Goal: Task Accomplishment & Management: Manage account settings

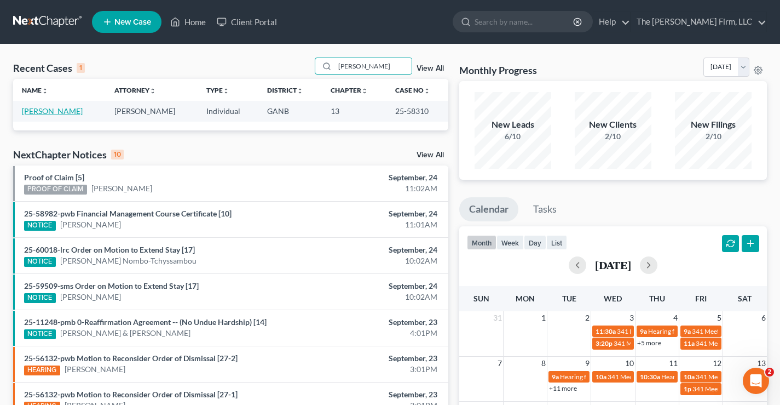
type input "[PERSON_NAME]"
click at [53, 109] on link "[PERSON_NAME]" at bounding box center [52, 110] width 61 height 9
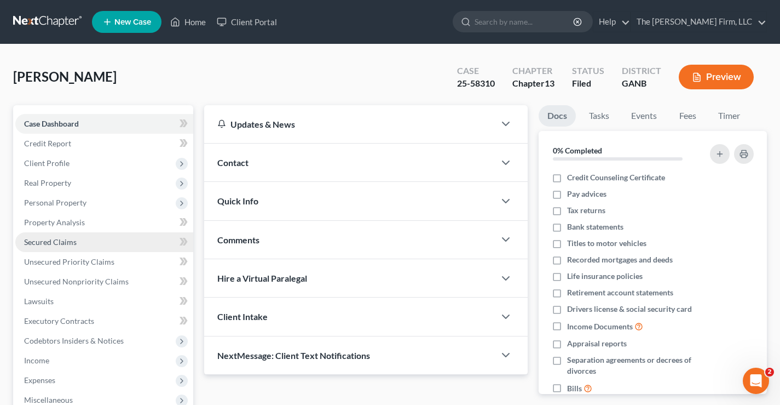
click at [52, 241] on span "Secured Claims" at bounding box center [50, 241] width 53 height 9
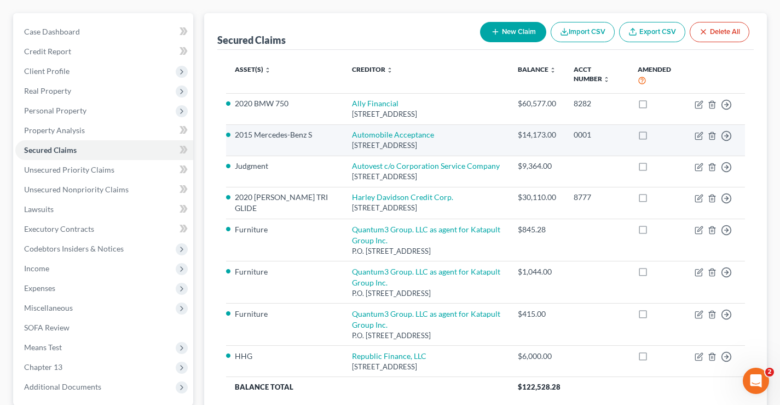
scroll to position [110, 0]
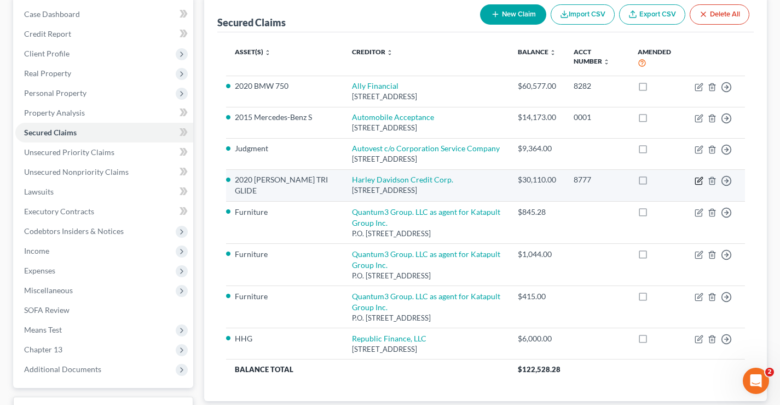
click at [697, 181] on icon "button" at bounding box center [699, 180] width 9 height 9
select select "31"
select select "0"
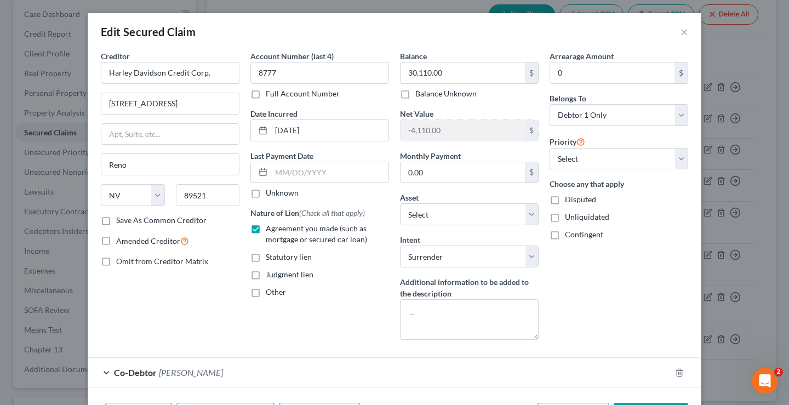
click at [615, 298] on div "Arrearage Amount 0 $ Belongs To * Select Debtor 1 Only Debtor 2 Only Debtor 1 A…" at bounding box center [619, 199] width 150 height 298
click at [680, 36] on button "×" at bounding box center [684, 31] width 8 height 13
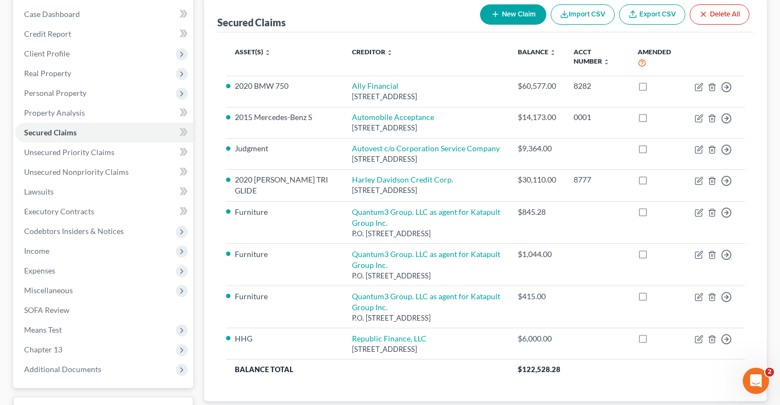
scroll to position [197, 0]
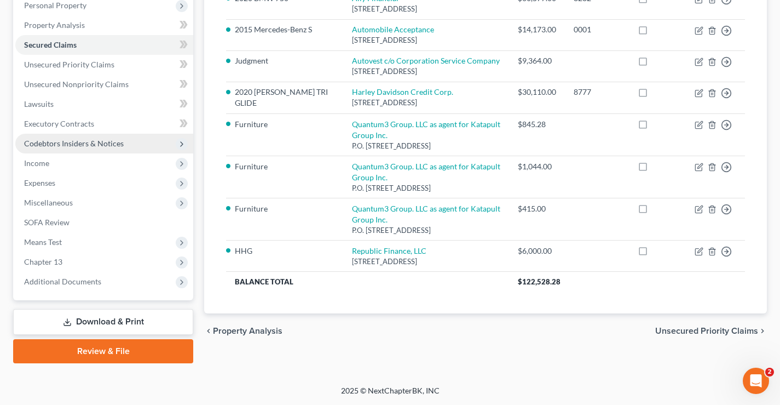
click at [102, 147] on span "Codebtors Insiders & Notices" at bounding box center [74, 143] width 100 height 9
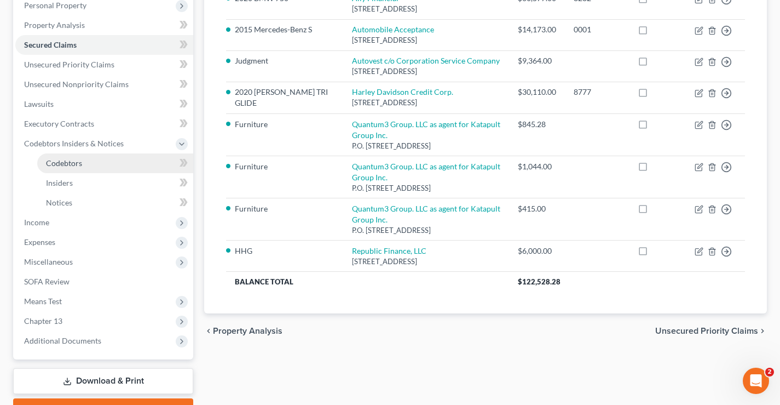
click at [73, 163] on span "Codebtors" at bounding box center [64, 162] width 36 height 9
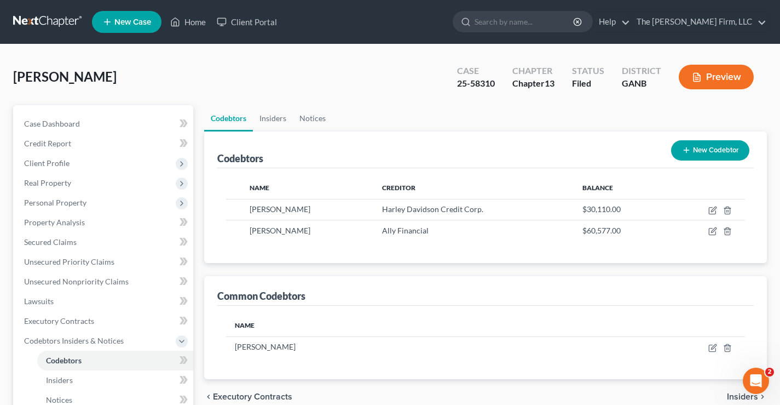
drag, startPoint x: 69, startPoint y: 77, endPoint x: 114, endPoint y: 78, distance: 44.9
click at [114, 78] on span "[PERSON_NAME]" at bounding box center [65, 76] width 104 height 16
click at [38, 61] on div "[PERSON_NAME] Upgraded Case 25-58310 Chapter Chapter 13 Status Filed District G…" at bounding box center [390, 82] width 754 height 48
click at [46, 20] on link at bounding box center [48, 22] width 70 height 20
